Goal: Task Accomplishment & Management: Manage account settings

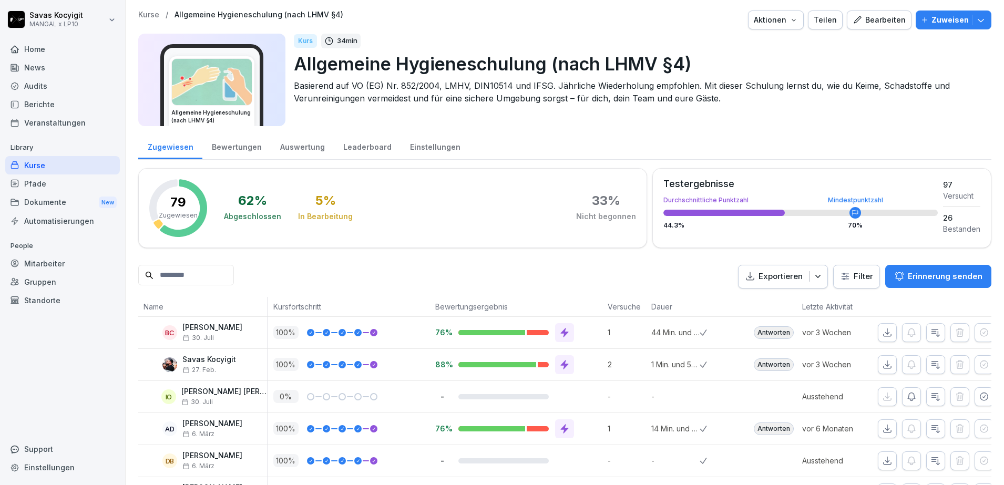
click at [229, 272] on input at bounding box center [186, 275] width 96 height 21
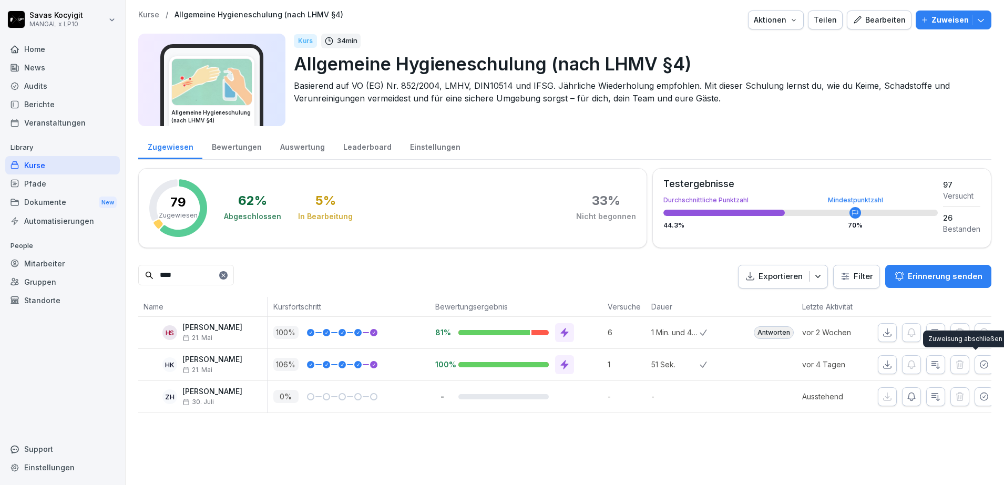
type input "****"
click at [981, 365] on icon "button" at bounding box center [984, 364] width 7 height 7
click at [227, 277] on icon at bounding box center [223, 275] width 6 height 6
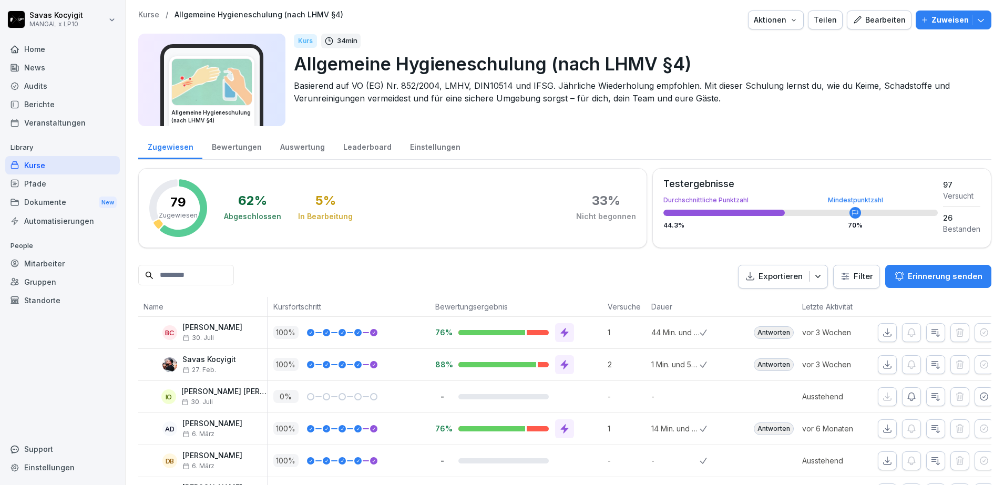
scroll to position [87, 0]
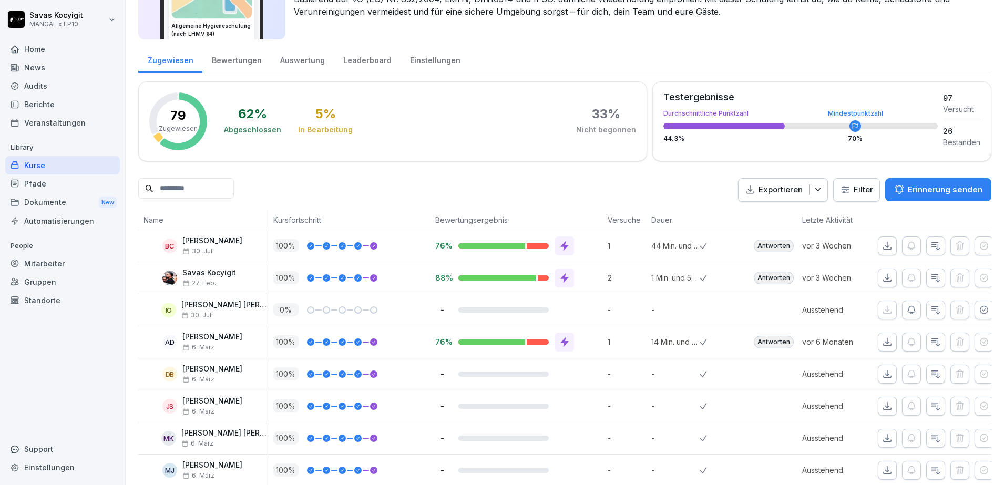
click at [51, 167] on div "Kurse" at bounding box center [62, 165] width 115 height 18
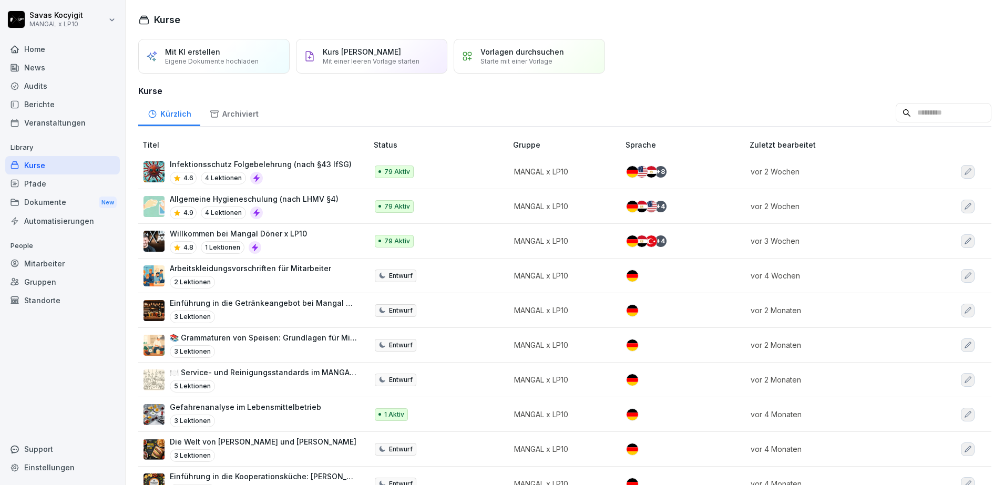
click at [307, 213] on div "4.9 4 Lektionen" at bounding box center [254, 213] width 169 height 13
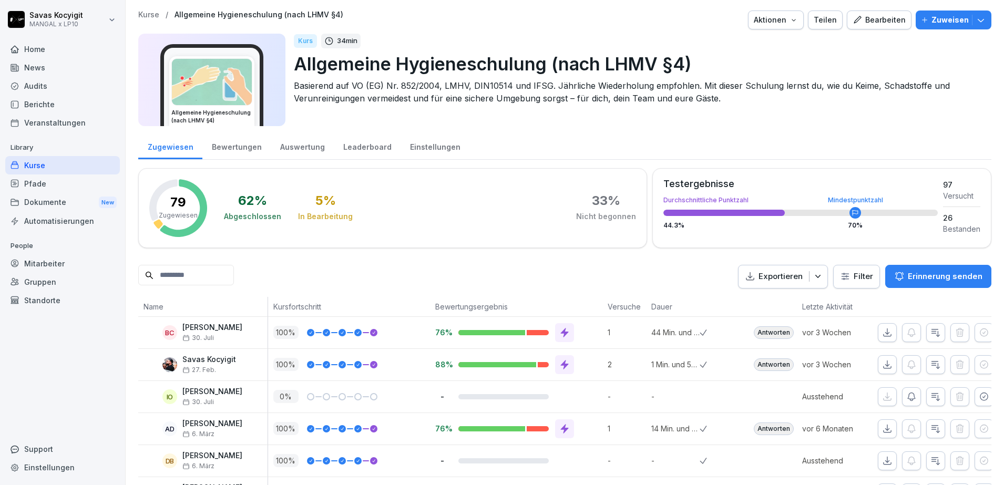
click at [218, 277] on input at bounding box center [186, 275] width 96 height 21
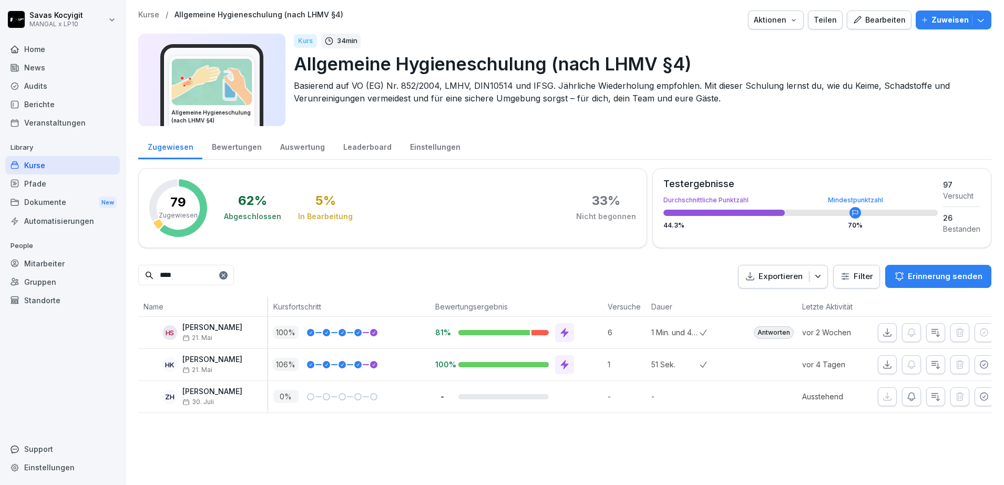
type input "****"
click at [245, 357] on div "HK Hasan Kayrtar 21. Mai" at bounding box center [206, 365] width 124 height 18
click at [219, 362] on p "[PERSON_NAME]" at bounding box center [212, 360] width 60 height 9
click at [927, 371] on button "button" at bounding box center [936, 365] width 19 height 19
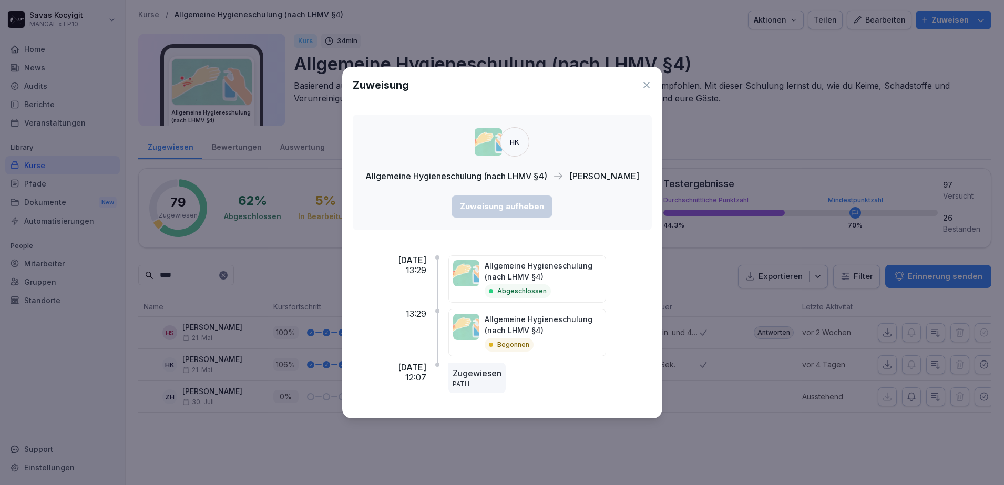
click at [639, 261] on div "Allgemeine Hygieneschulung (nach LHMV §4) Abgeschlossen" at bounding box center [551, 279] width 204 height 47
click at [520, 323] on p "Allgemeine Hygieneschulung (nach LHMV §4)" at bounding box center [543, 325] width 117 height 22
click at [501, 370] on p "Zugewiesen" at bounding box center [477, 373] width 49 height 13
click at [642, 85] on div "Zuweisung" at bounding box center [502, 85] width 299 height 16
click at [642, 85] on icon at bounding box center [647, 85] width 11 height 11
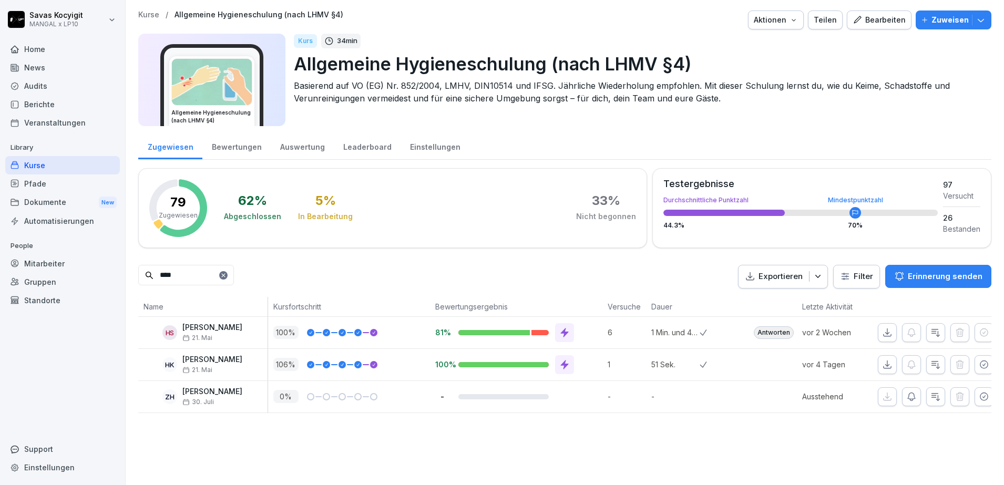
click at [219, 400] on p "30. Juli" at bounding box center [212, 402] width 60 height 7
click at [335, 364] on div at bounding box center [334, 364] width 6 height 1
click at [35, 164] on div "Kurse" at bounding box center [62, 165] width 115 height 18
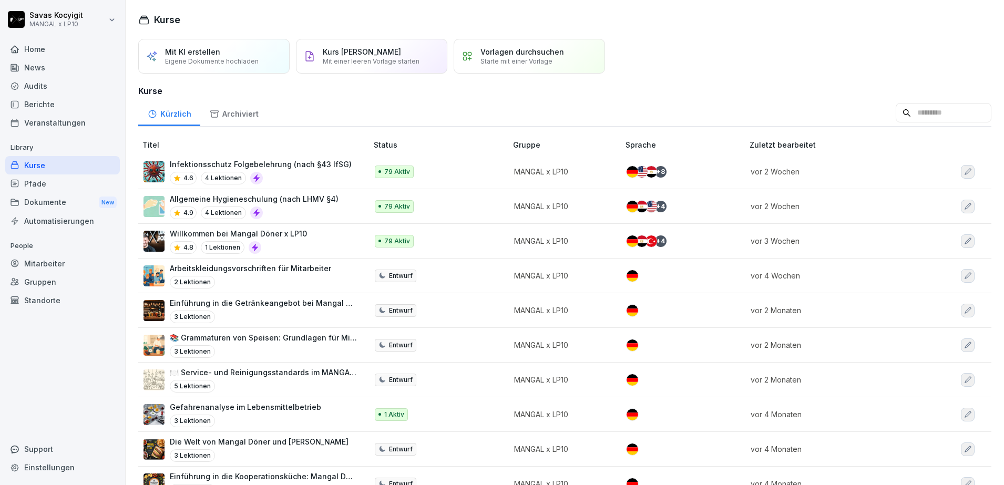
click at [61, 182] on div "Pfade" at bounding box center [62, 184] width 115 height 18
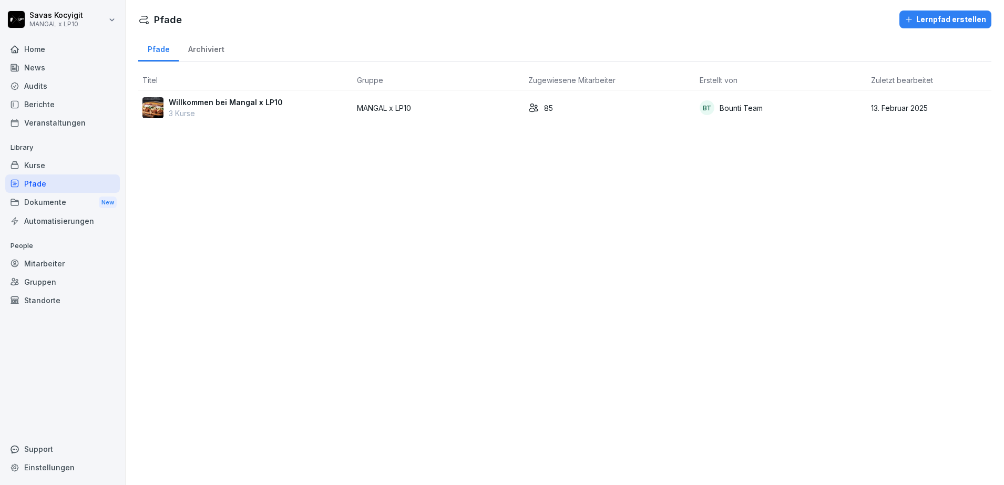
click at [62, 101] on div "Berichte" at bounding box center [62, 104] width 115 height 18
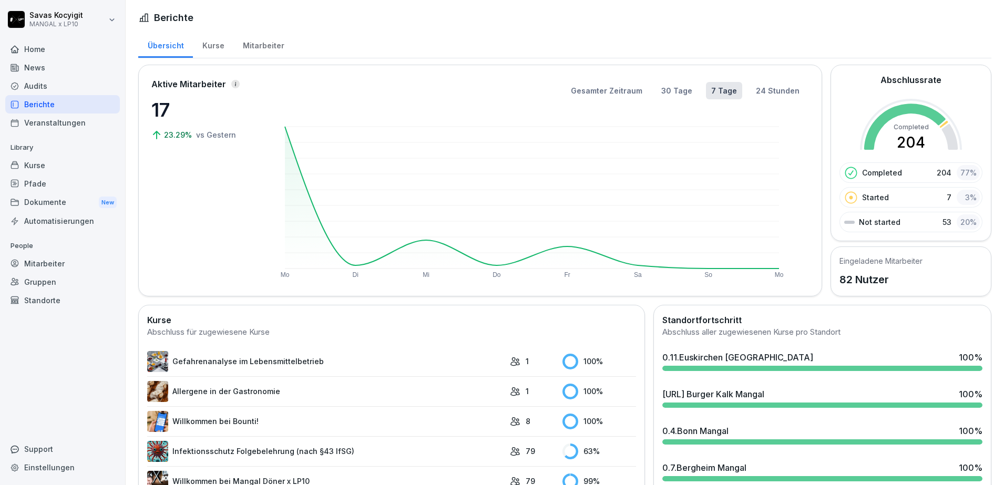
scroll to position [359, 0]
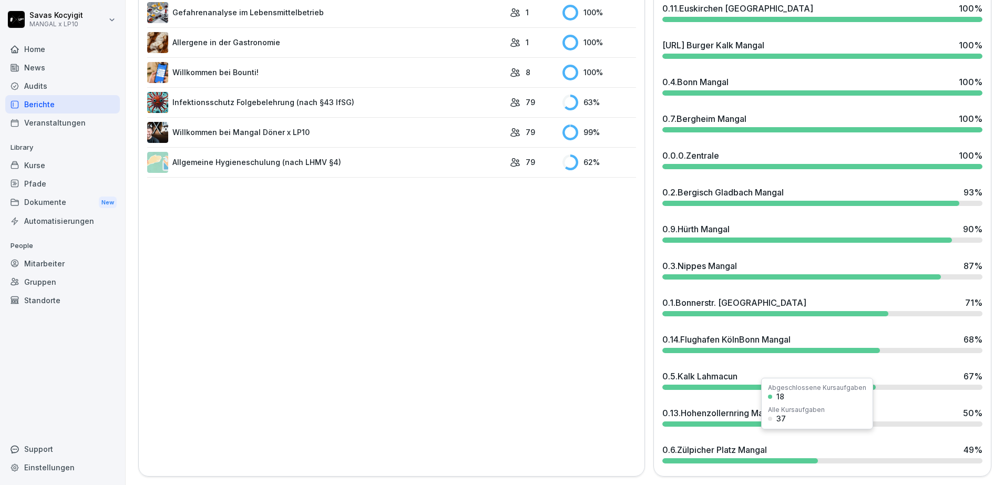
click at [862, 402] on div "Abgeschlossene Kursaufgaben 18 Alle Kursaufgaben 37" at bounding box center [817, 404] width 112 height 52
click at [758, 407] on div "0.13.Hohenzollernring Mangal" at bounding box center [722, 413] width 118 height 13
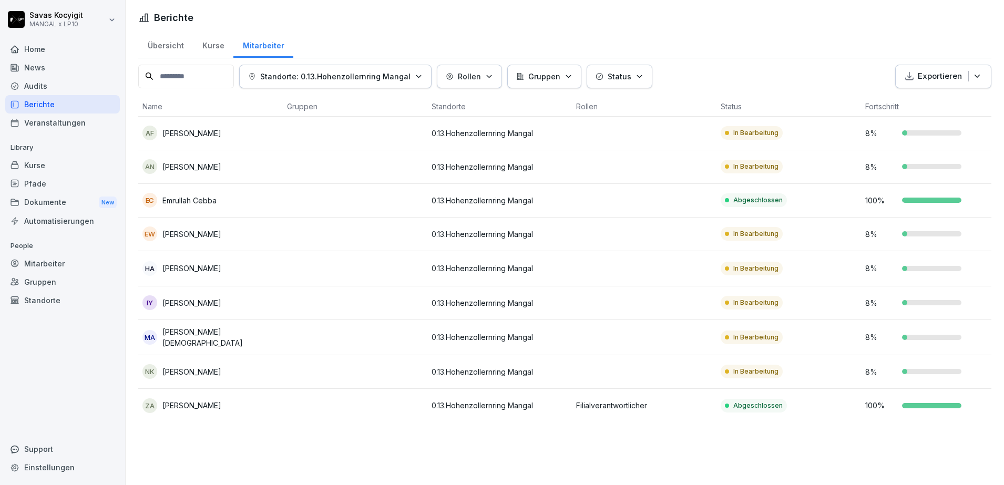
click at [54, 105] on div "Berichte" at bounding box center [62, 104] width 115 height 18
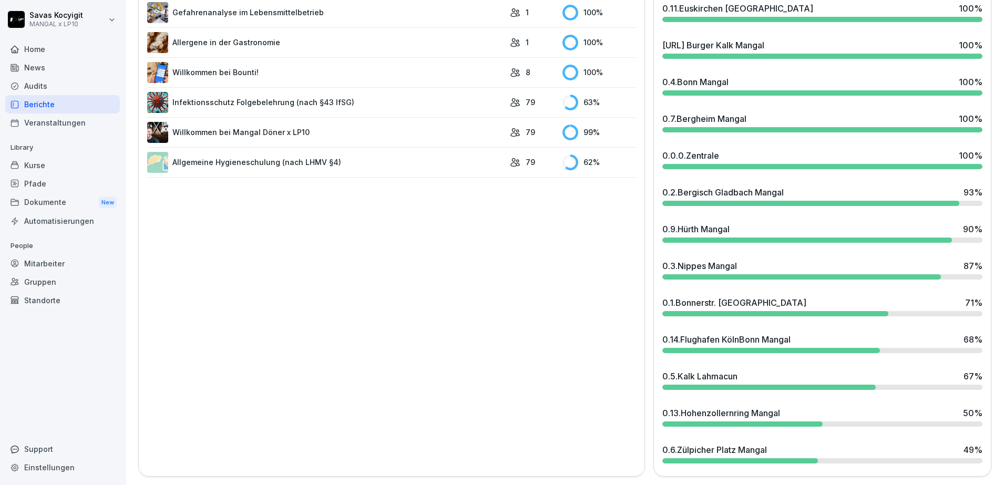
scroll to position [359, 0]
click at [917, 201] on div at bounding box center [811, 203] width 297 height 5
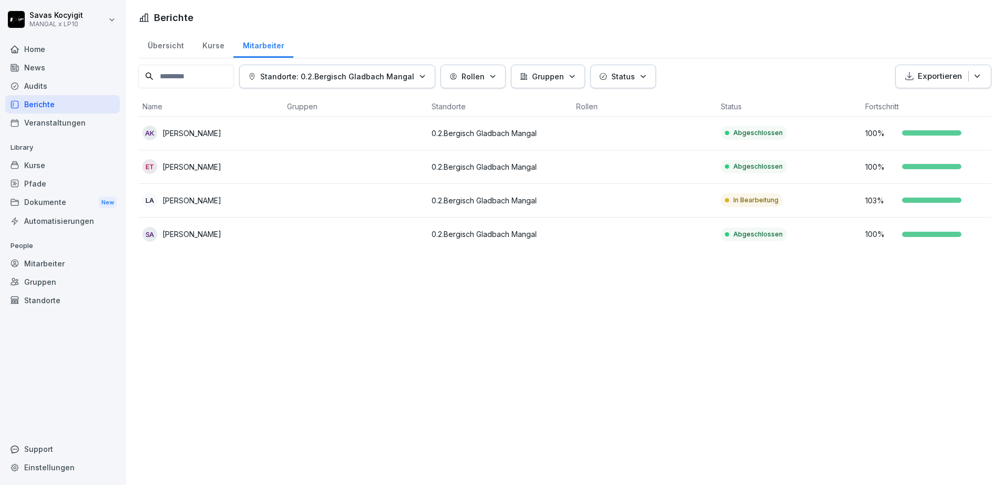
click at [470, 214] on td "0.2.Bergisch Gladbach Mangal" at bounding box center [500, 201] width 145 height 34
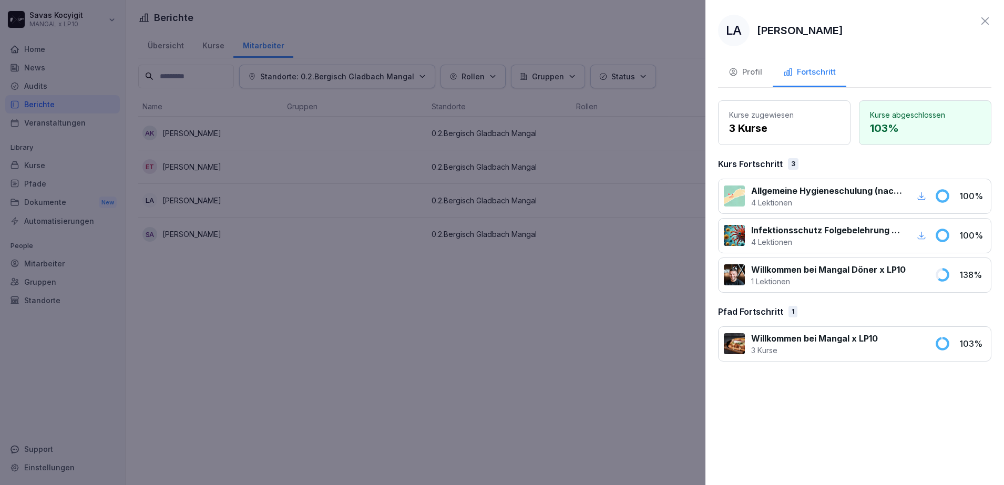
click at [555, 326] on div at bounding box center [502, 242] width 1004 height 485
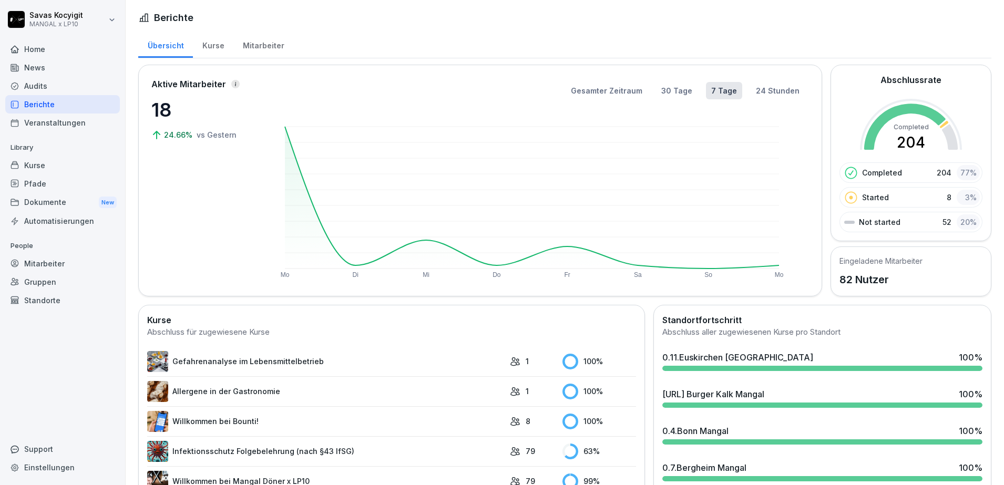
scroll to position [359, 0]
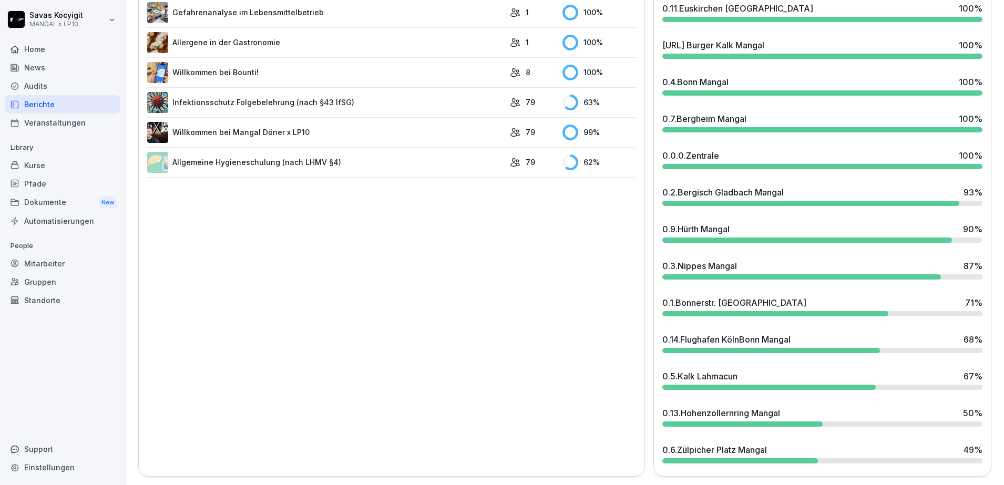
click at [790, 370] on div "0.5.Kalk Lahmacun 67 %" at bounding box center [823, 376] width 320 height 13
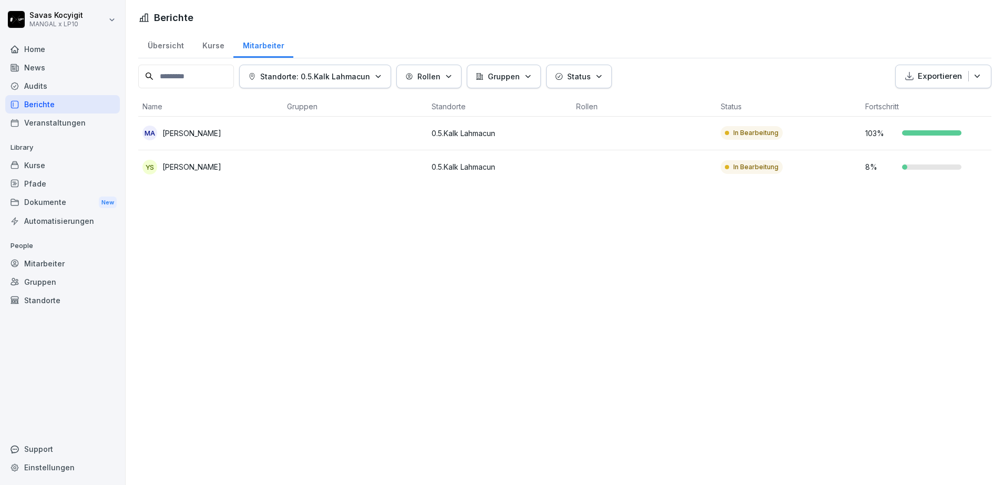
click at [68, 106] on div "Berichte" at bounding box center [62, 104] width 115 height 18
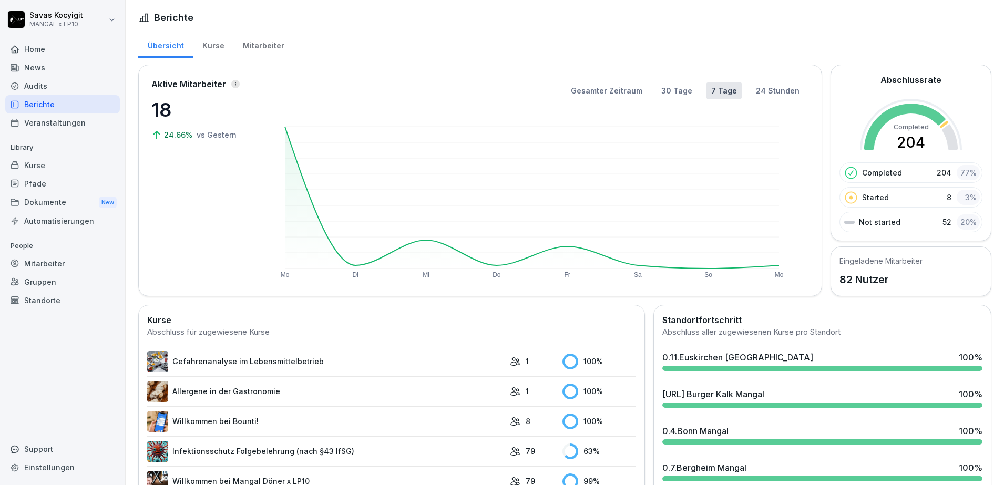
click at [52, 101] on div "Berichte" at bounding box center [62, 104] width 115 height 18
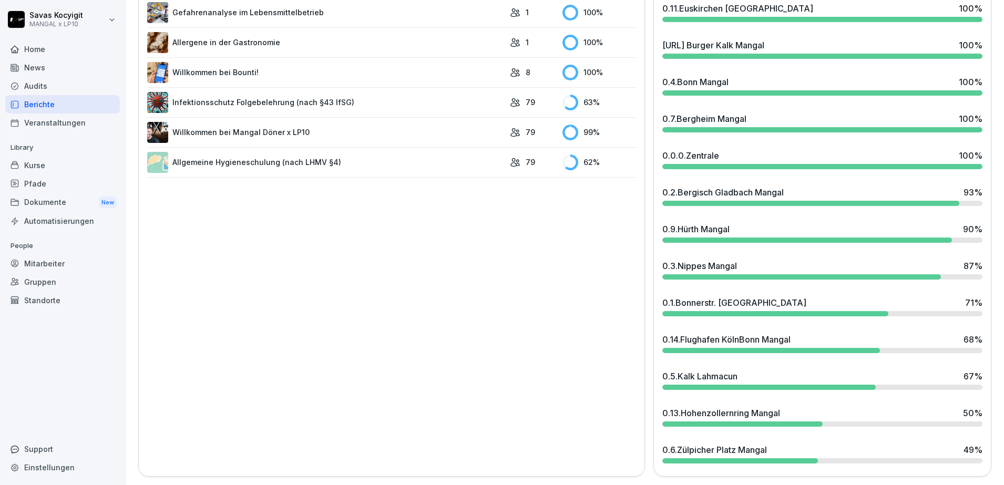
click at [897, 333] on div "0.14.Flughafen KölnBonn Mangal 68 %" at bounding box center [823, 339] width 320 height 13
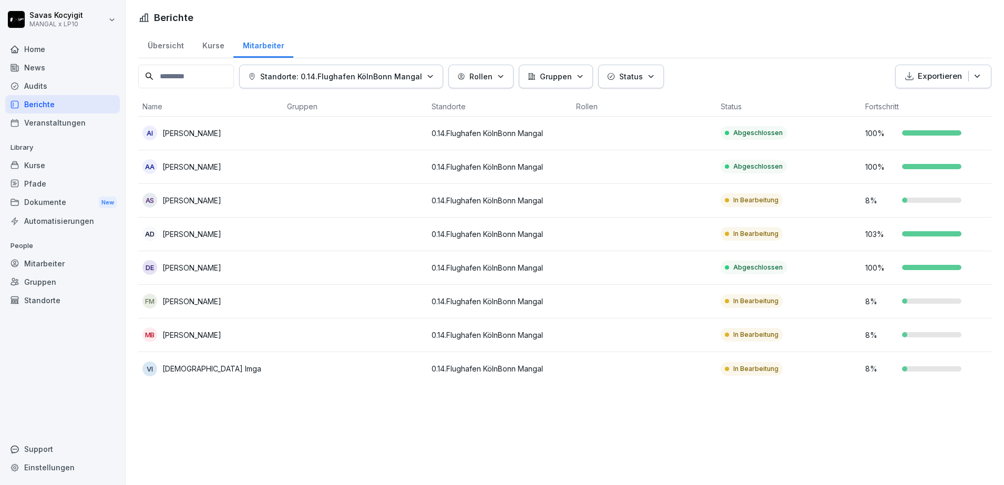
click at [506, 374] on p "0.14.Flughafen KölnBonn Mangal" at bounding box center [500, 368] width 136 height 11
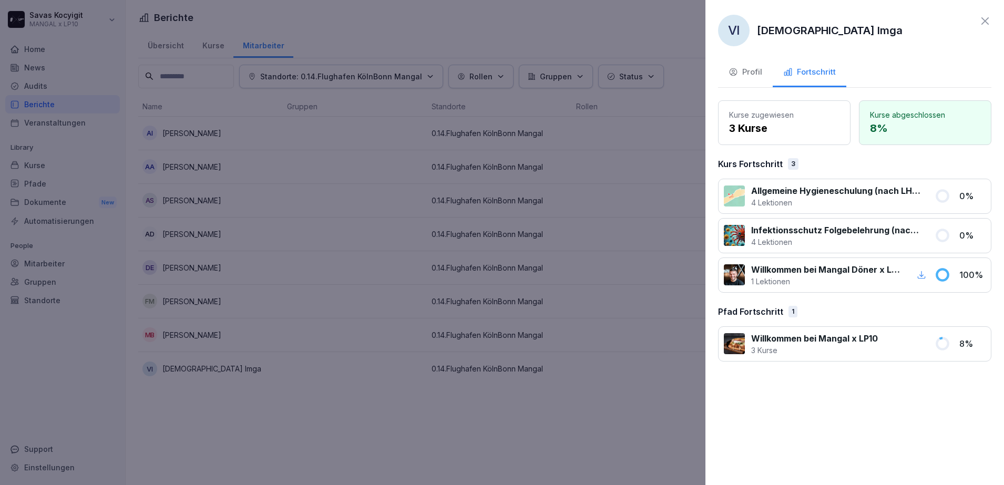
click at [739, 70] on div "Profil" at bounding box center [746, 72] width 34 height 12
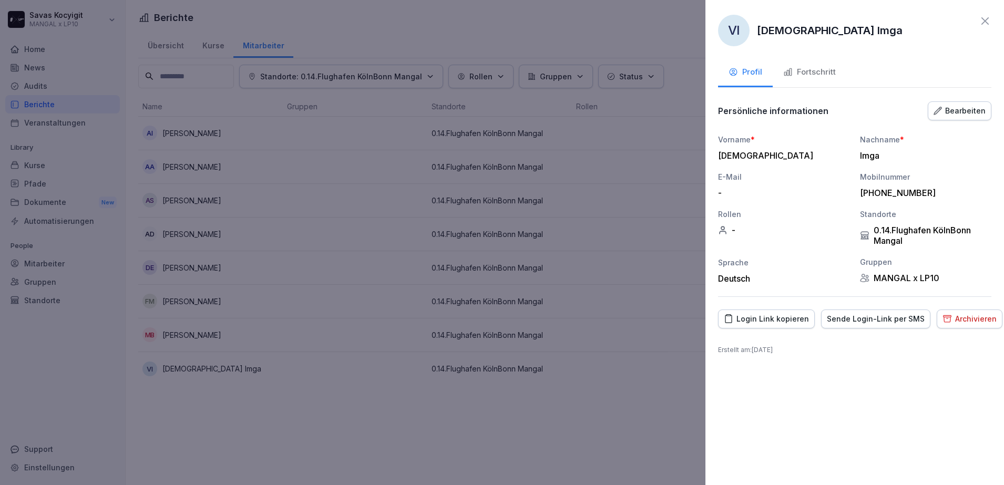
click at [984, 24] on icon at bounding box center [985, 21] width 13 height 13
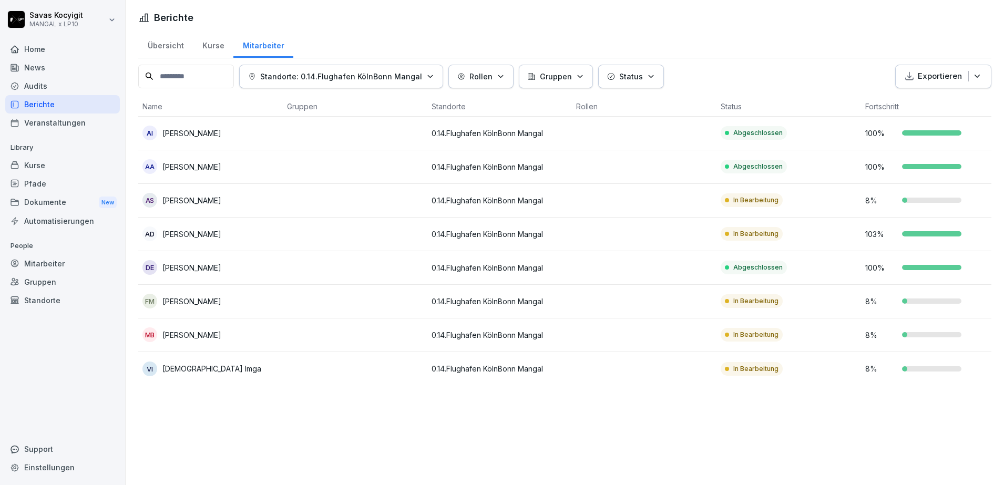
click at [213, 53] on div "Kurse" at bounding box center [213, 44] width 40 height 27
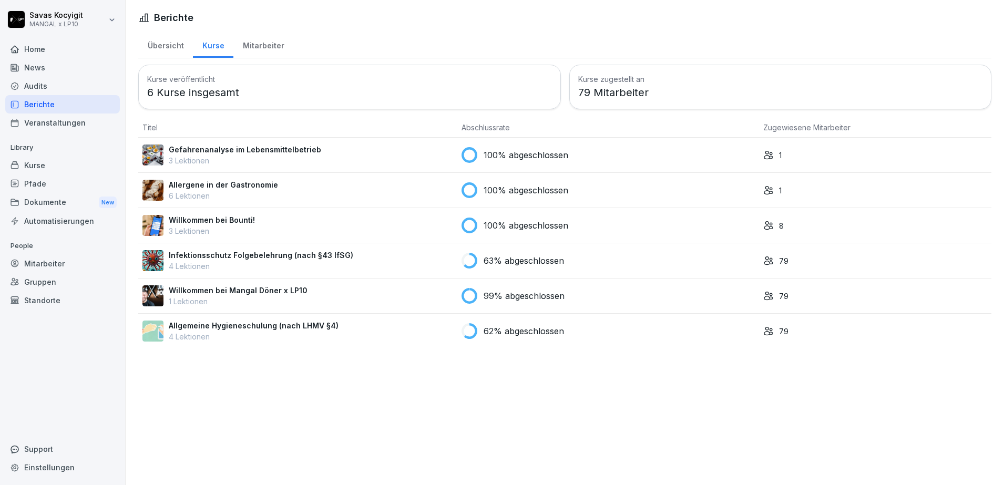
click at [259, 368] on div "Berichte Übersicht Kurse Mitarbeiter Kurse veröffentlicht 6 Kurse insgesamt Kur…" at bounding box center [565, 242] width 879 height 485
click at [60, 193] on div "Dokumente New" at bounding box center [62, 202] width 115 height 19
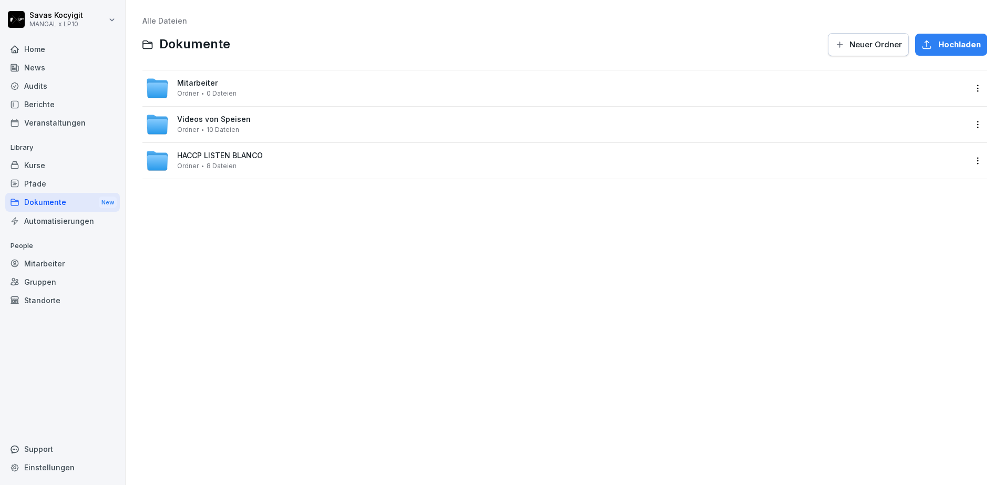
click at [58, 188] on div "Pfade" at bounding box center [62, 184] width 115 height 18
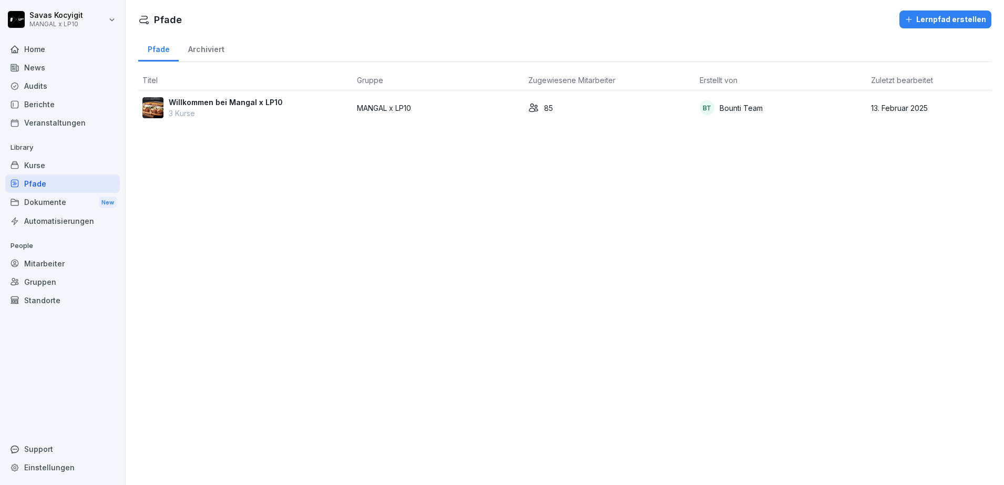
click at [66, 164] on div "Kurse" at bounding box center [62, 165] width 115 height 18
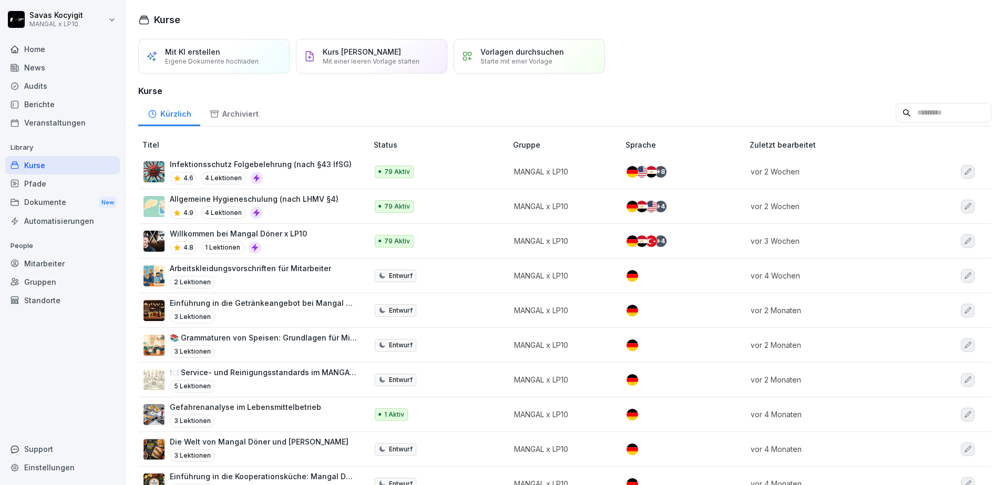
click at [298, 210] on div "4.9 4 Lektionen" at bounding box center [254, 213] width 169 height 13
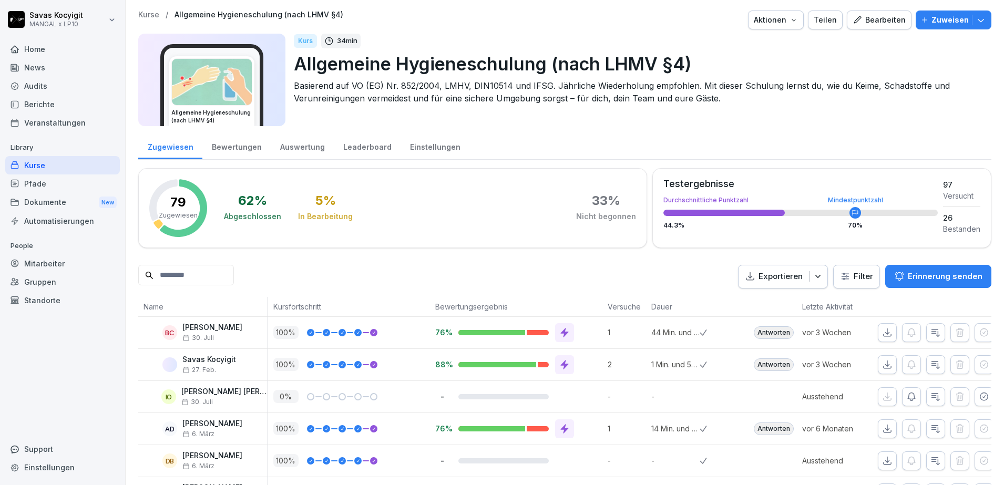
click at [232, 280] on input at bounding box center [186, 275] width 96 height 21
type input "*****"
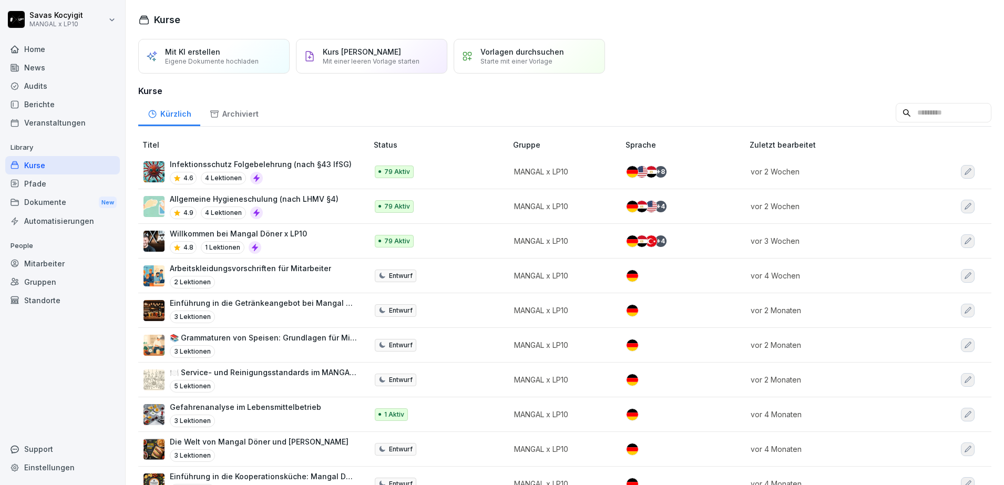
click at [315, 174] on div "4.6 4 Lektionen" at bounding box center [261, 178] width 182 height 13
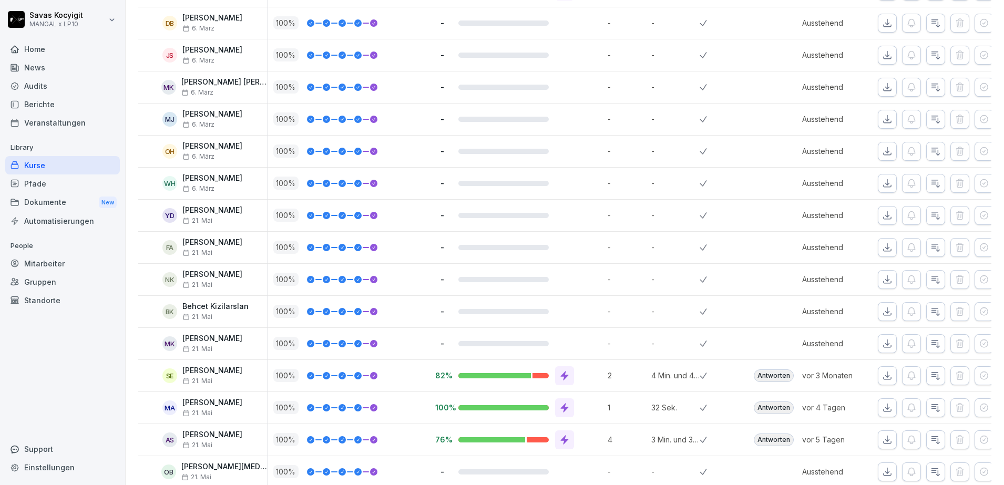
scroll to position [448, 0]
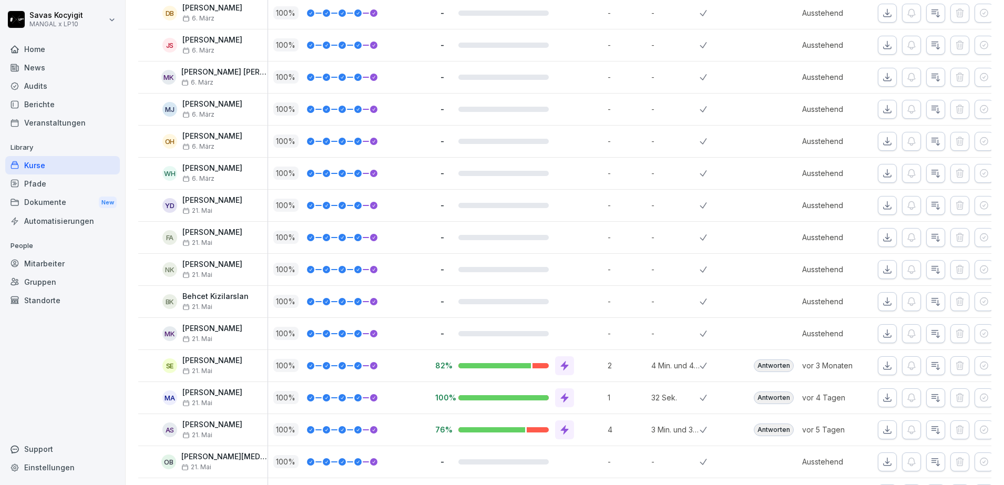
click at [45, 169] on div "Kurse" at bounding box center [62, 165] width 115 height 18
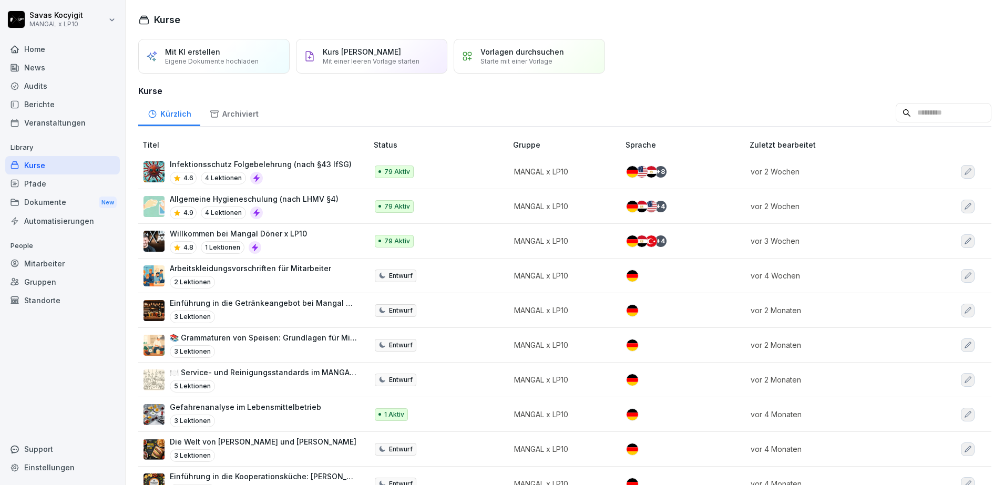
click at [899, 113] on input at bounding box center [944, 113] width 96 height 20
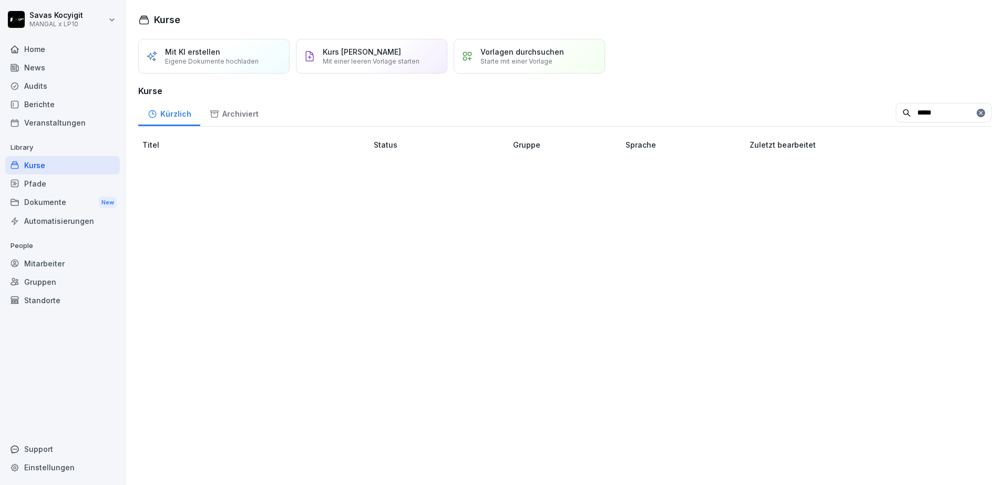
type input "*****"
click at [45, 255] on div "Mitarbeiter" at bounding box center [62, 264] width 115 height 18
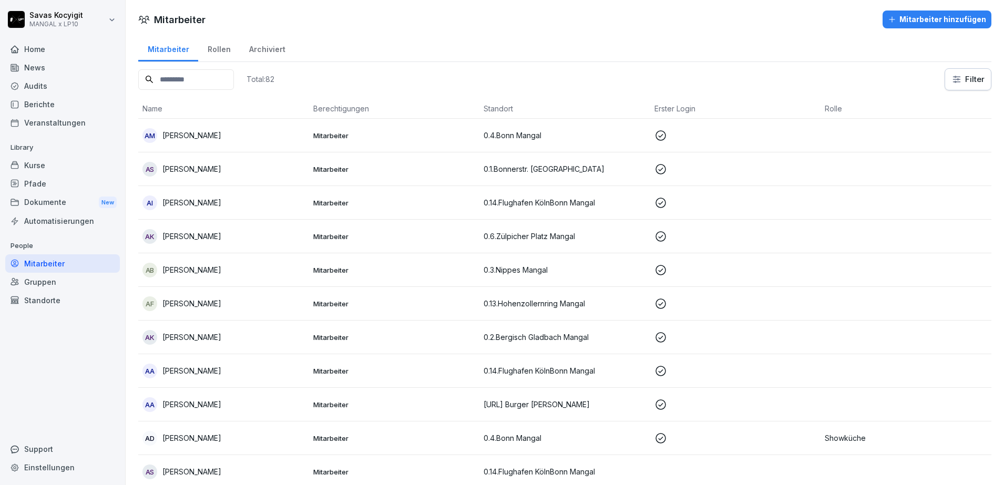
click at [44, 259] on div "Mitarbeiter" at bounding box center [62, 264] width 115 height 18
click at [211, 88] on input at bounding box center [186, 79] width 96 height 21
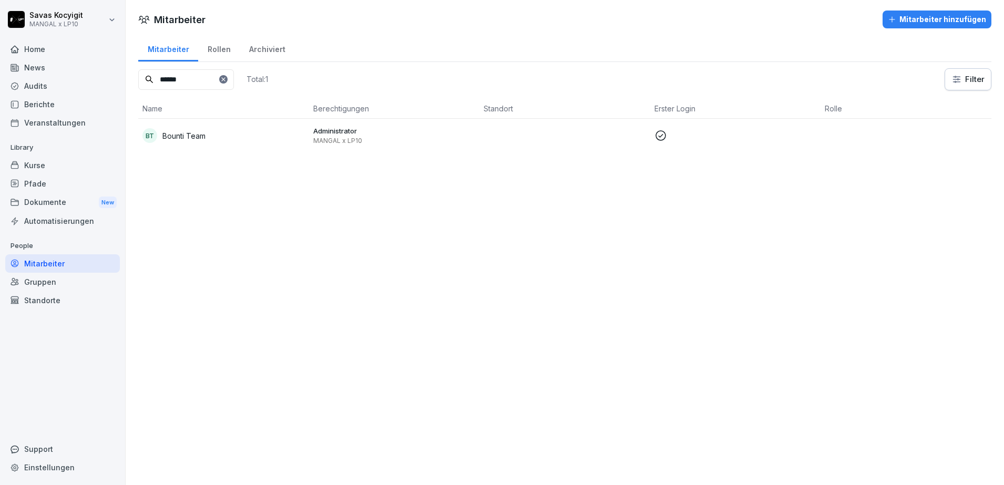
type input "******"
click at [227, 78] on icon at bounding box center [223, 79] width 6 height 6
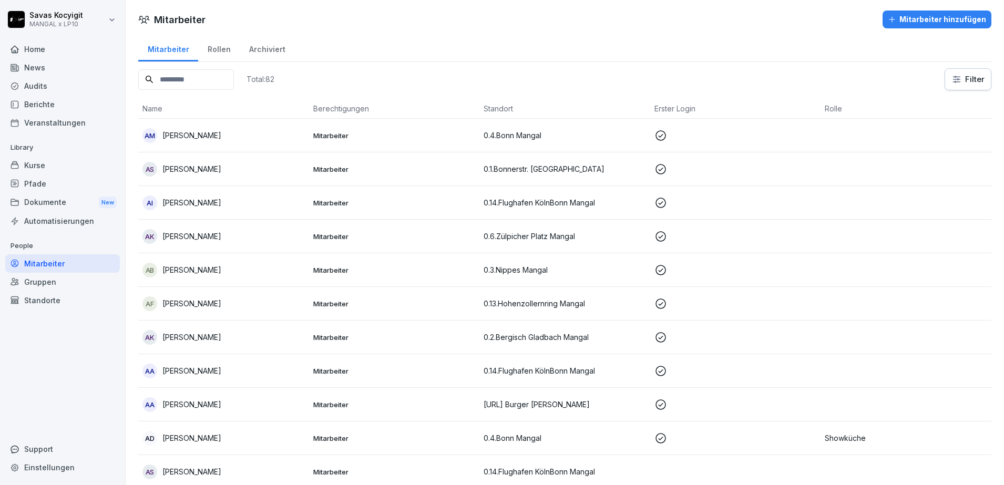
click at [190, 80] on input at bounding box center [186, 79] width 96 height 21
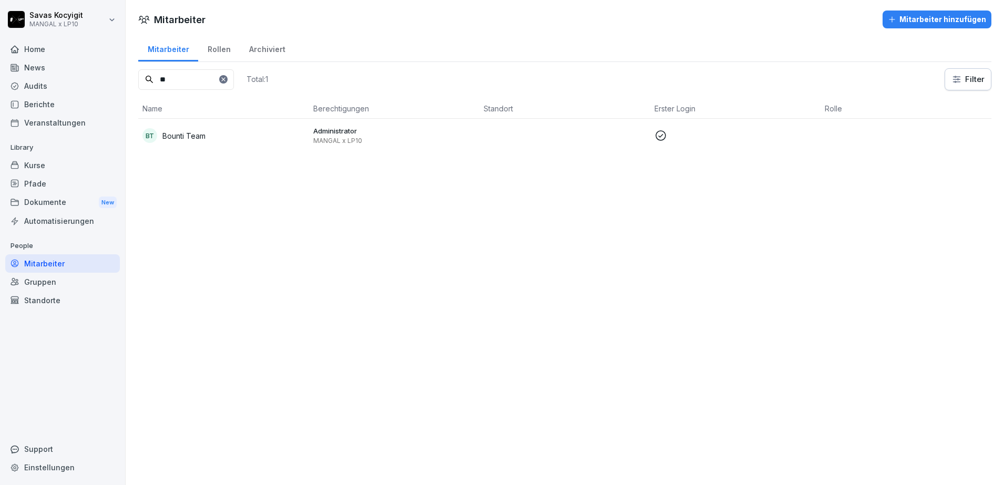
type input "*"
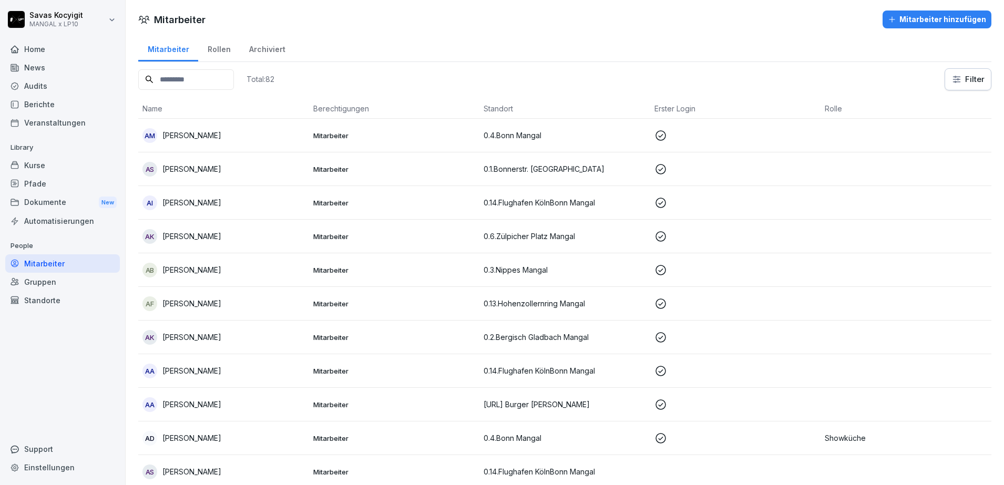
click at [58, 258] on div "Mitarbeiter" at bounding box center [62, 264] width 115 height 18
click at [181, 81] on input at bounding box center [186, 79] width 96 height 21
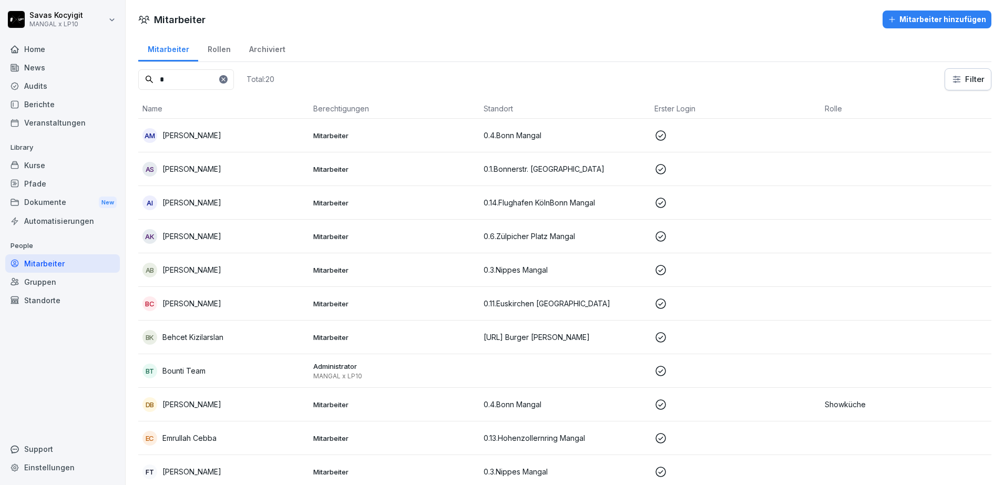
click at [201, 87] on input "*" at bounding box center [186, 79] width 96 height 21
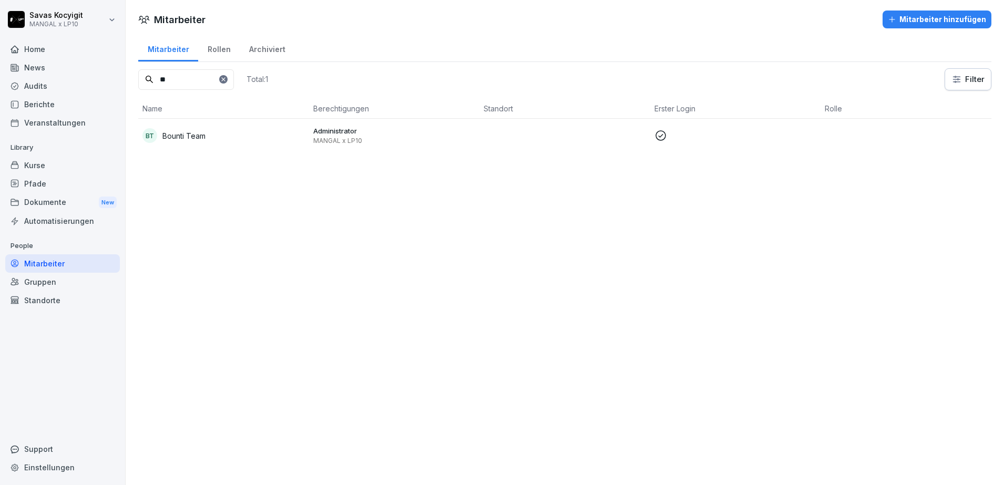
type input "*"
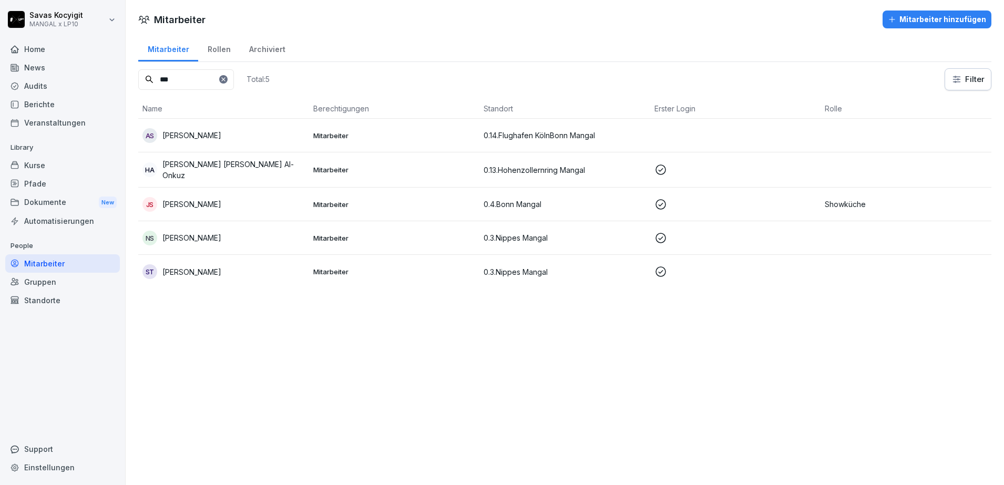
type input "***"
click at [247, 143] on td "AS Ali Mahmoud Salah" at bounding box center [223, 136] width 171 height 34
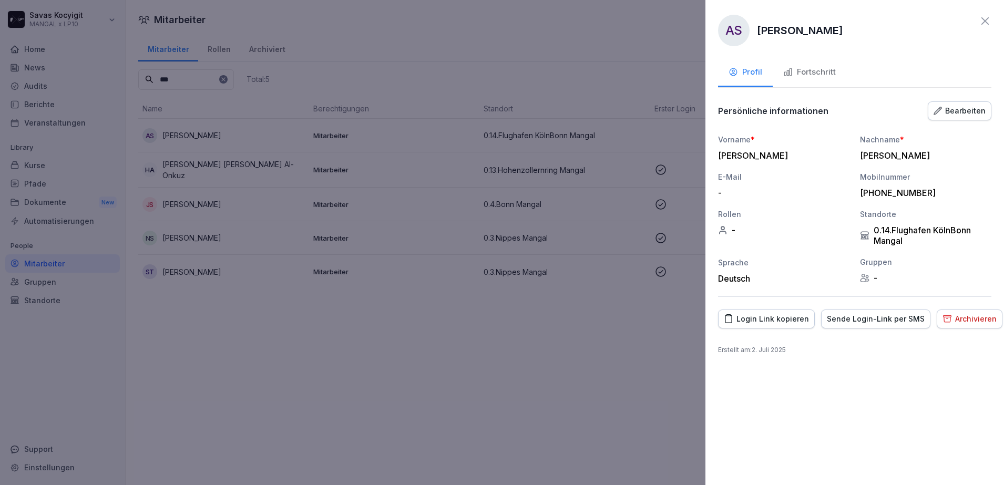
click at [771, 320] on div "Login Link kopieren" at bounding box center [766, 319] width 85 height 12
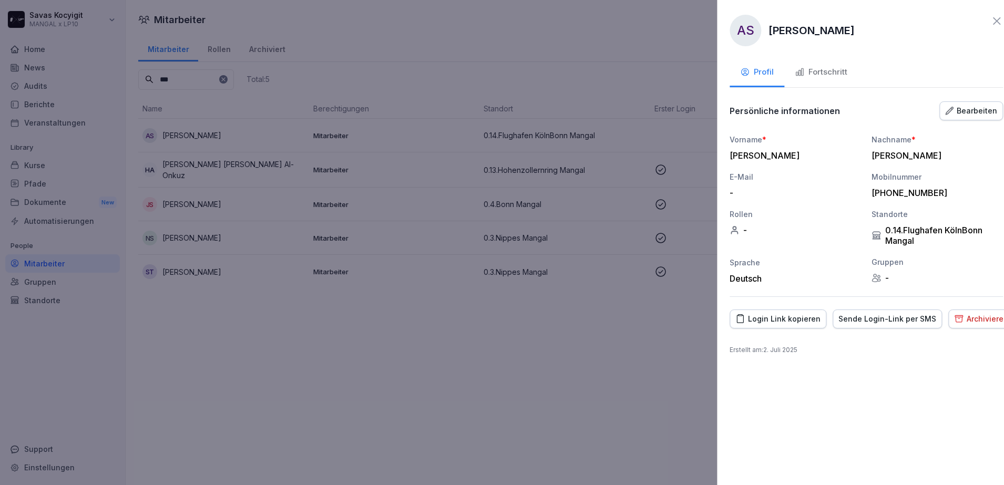
click at [598, 269] on div at bounding box center [502, 242] width 1004 height 485
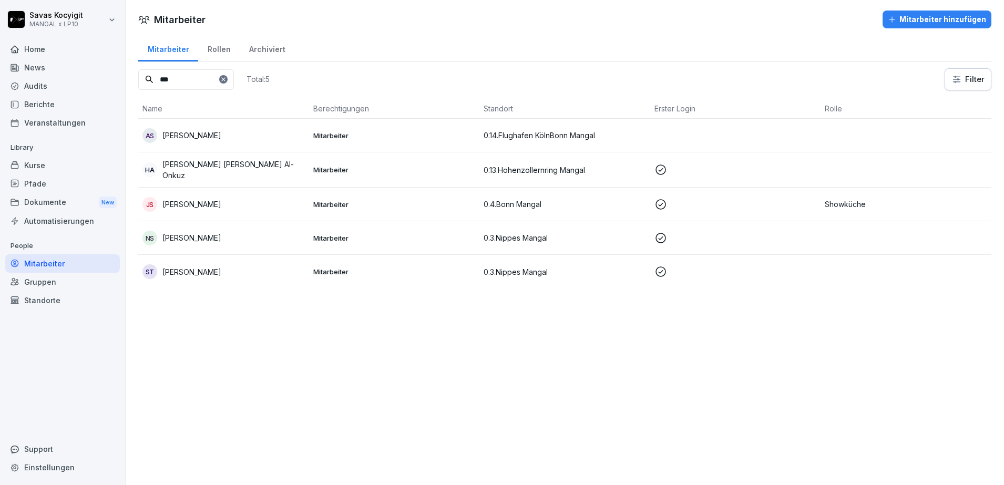
click at [59, 167] on div "Kurse" at bounding box center [62, 165] width 115 height 18
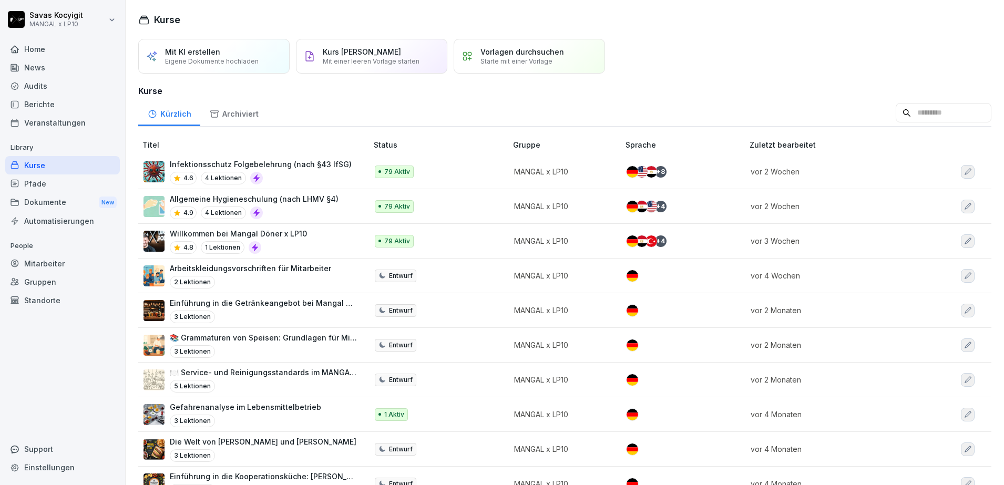
click at [29, 171] on div "Kurse" at bounding box center [62, 165] width 115 height 18
click at [52, 207] on div "Dokumente New" at bounding box center [62, 202] width 115 height 19
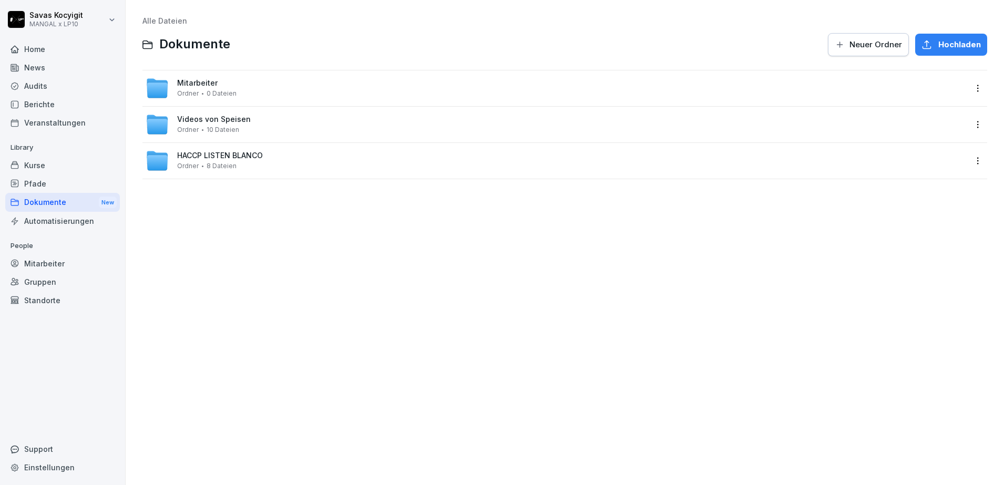
click at [42, 186] on div "Pfade" at bounding box center [62, 184] width 115 height 18
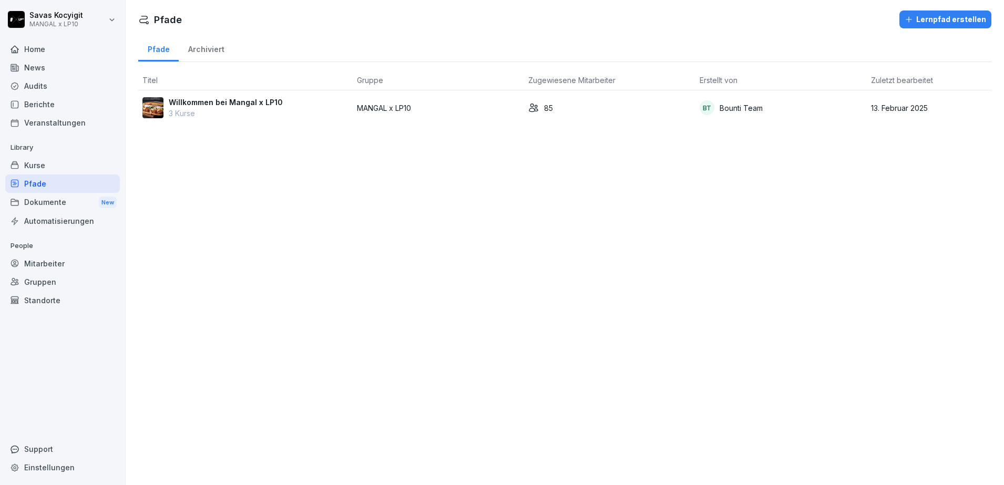
click at [241, 103] on p "Willkommen bei Mangal x LP10" at bounding box center [226, 102] width 114 height 11
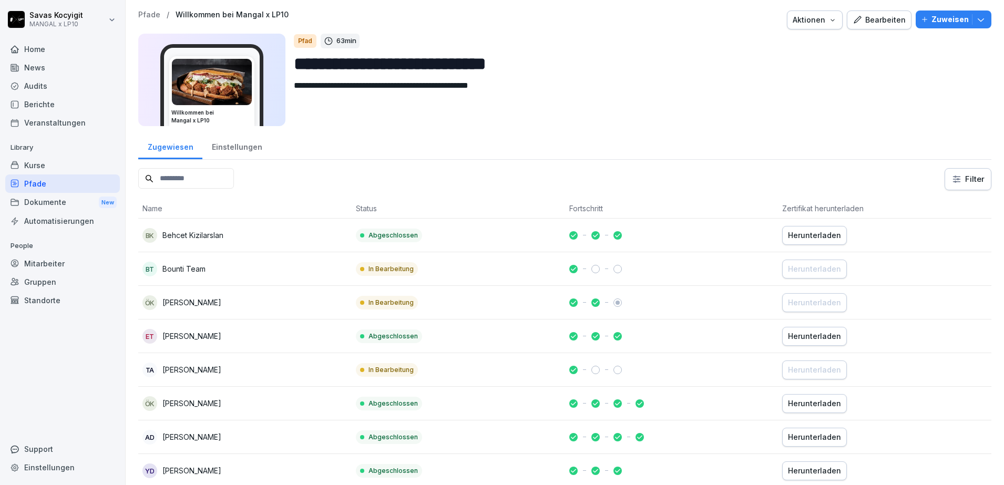
click at [34, 108] on div "Berichte" at bounding box center [62, 104] width 115 height 18
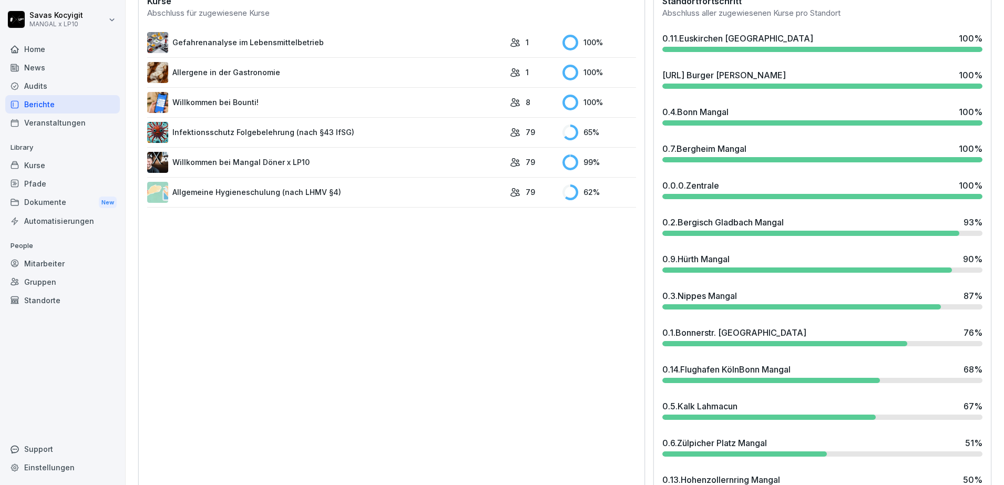
scroll to position [320, 0]
